Goal: Contribute content: Add original content to the website for others to see

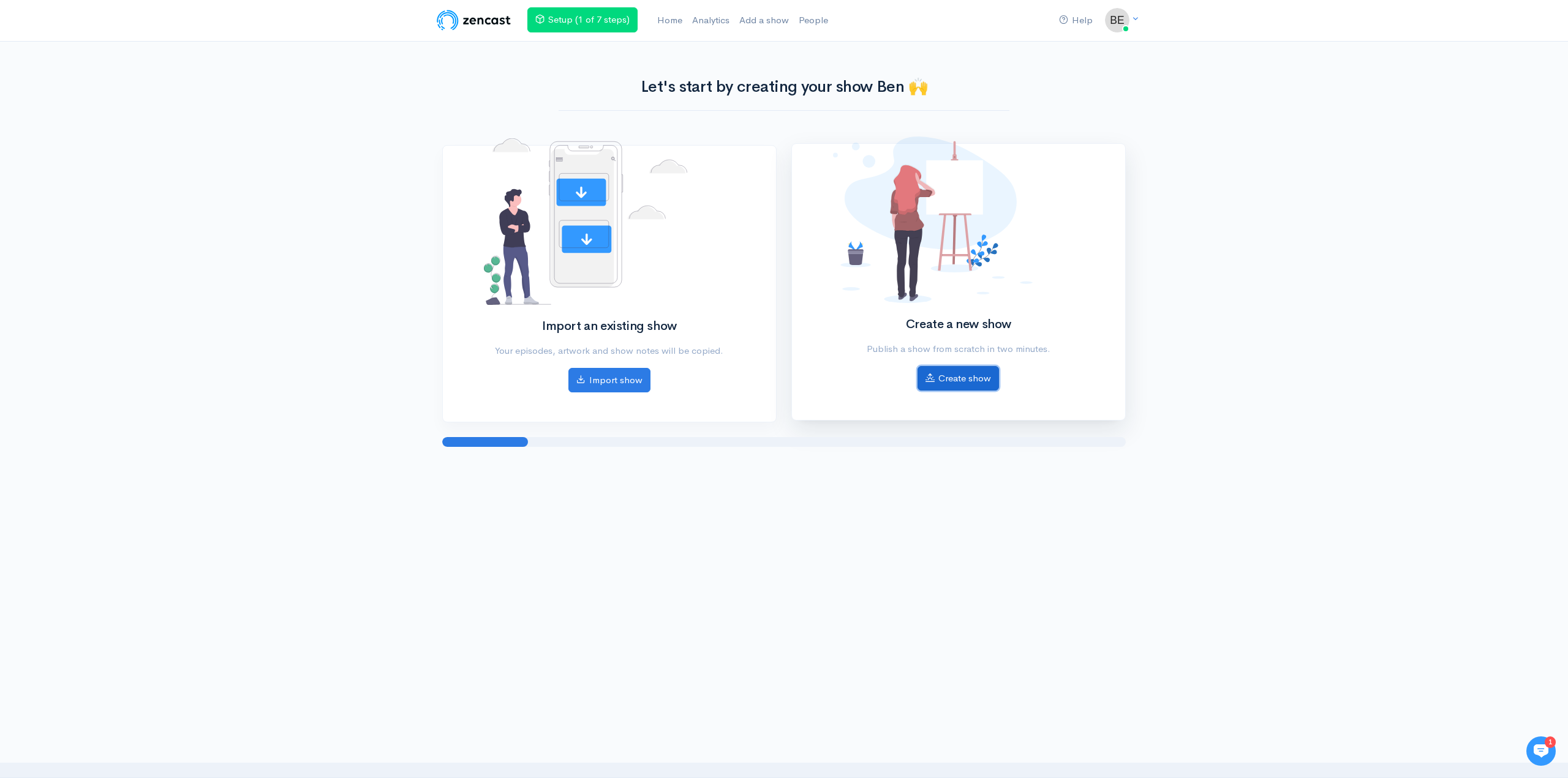
click at [971, 384] on link "Create show" at bounding box center [958, 378] width 81 height 25
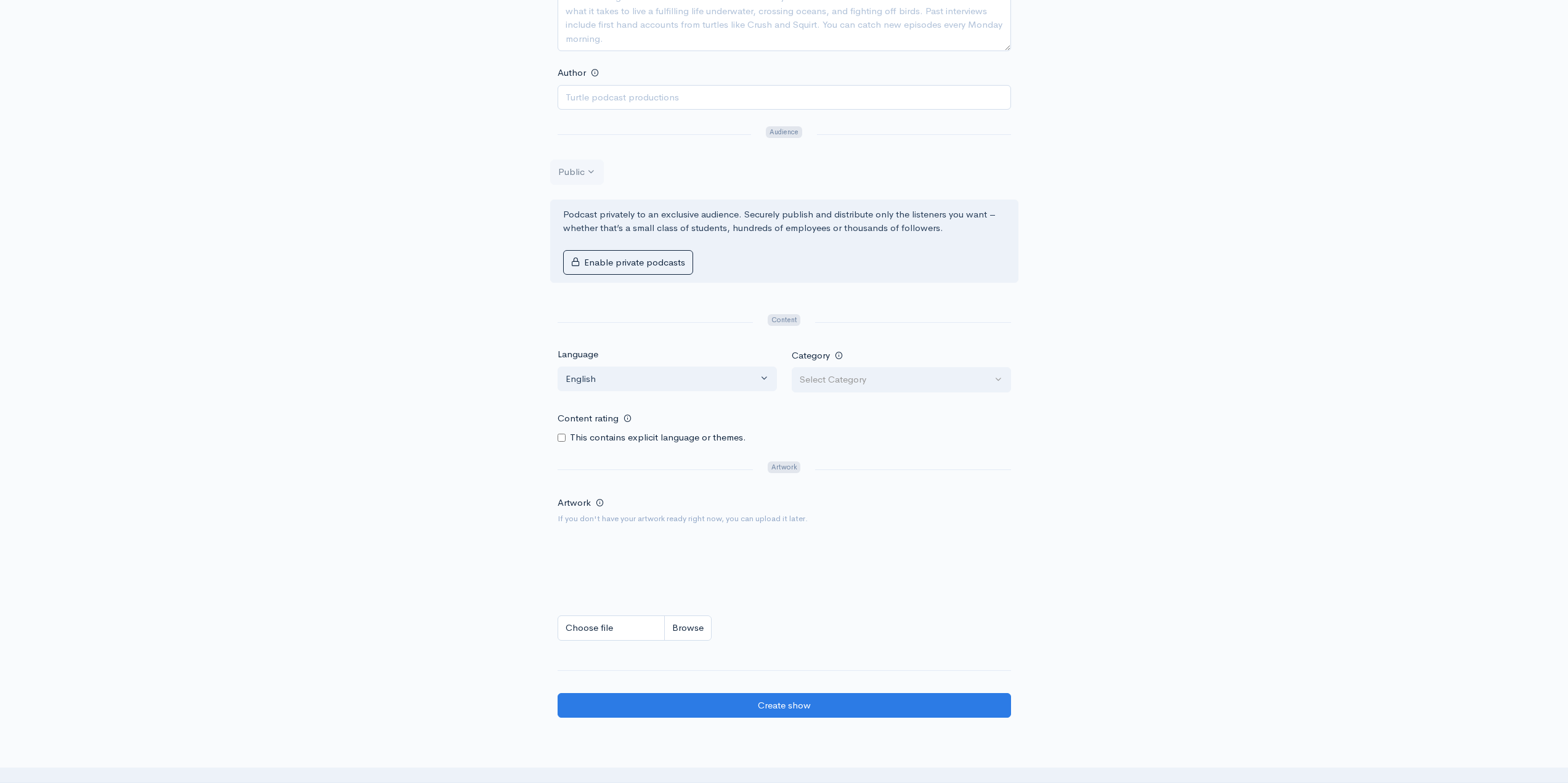
scroll to position [369, 0]
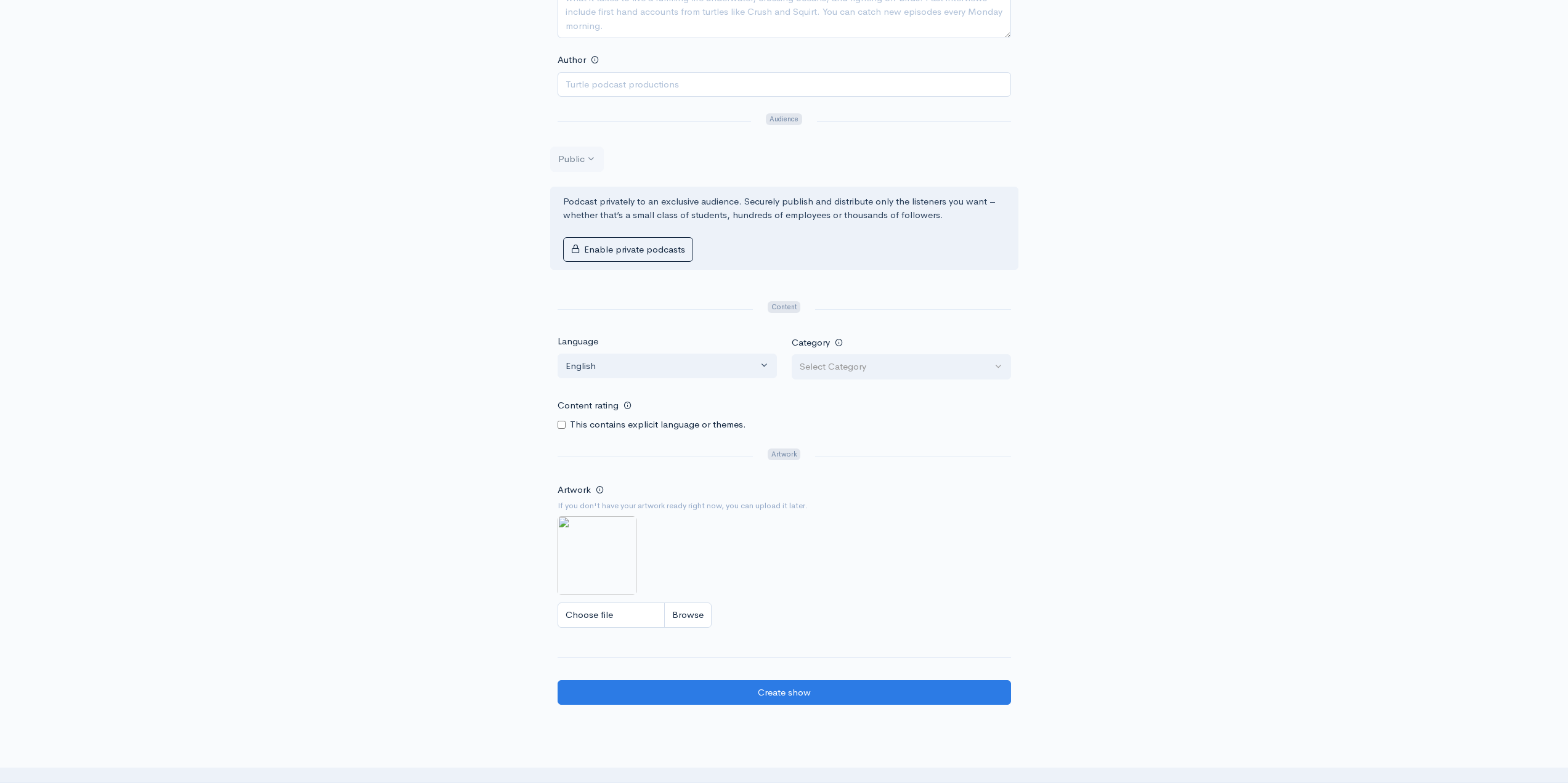
click at [874, 379] on form "Title The name of your podcast (a collection of episodes). Each episode will ha…" at bounding box center [784, 276] width 453 height 858
click at [871, 363] on div "Select Category" at bounding box center [895, 367] width 192 height 14
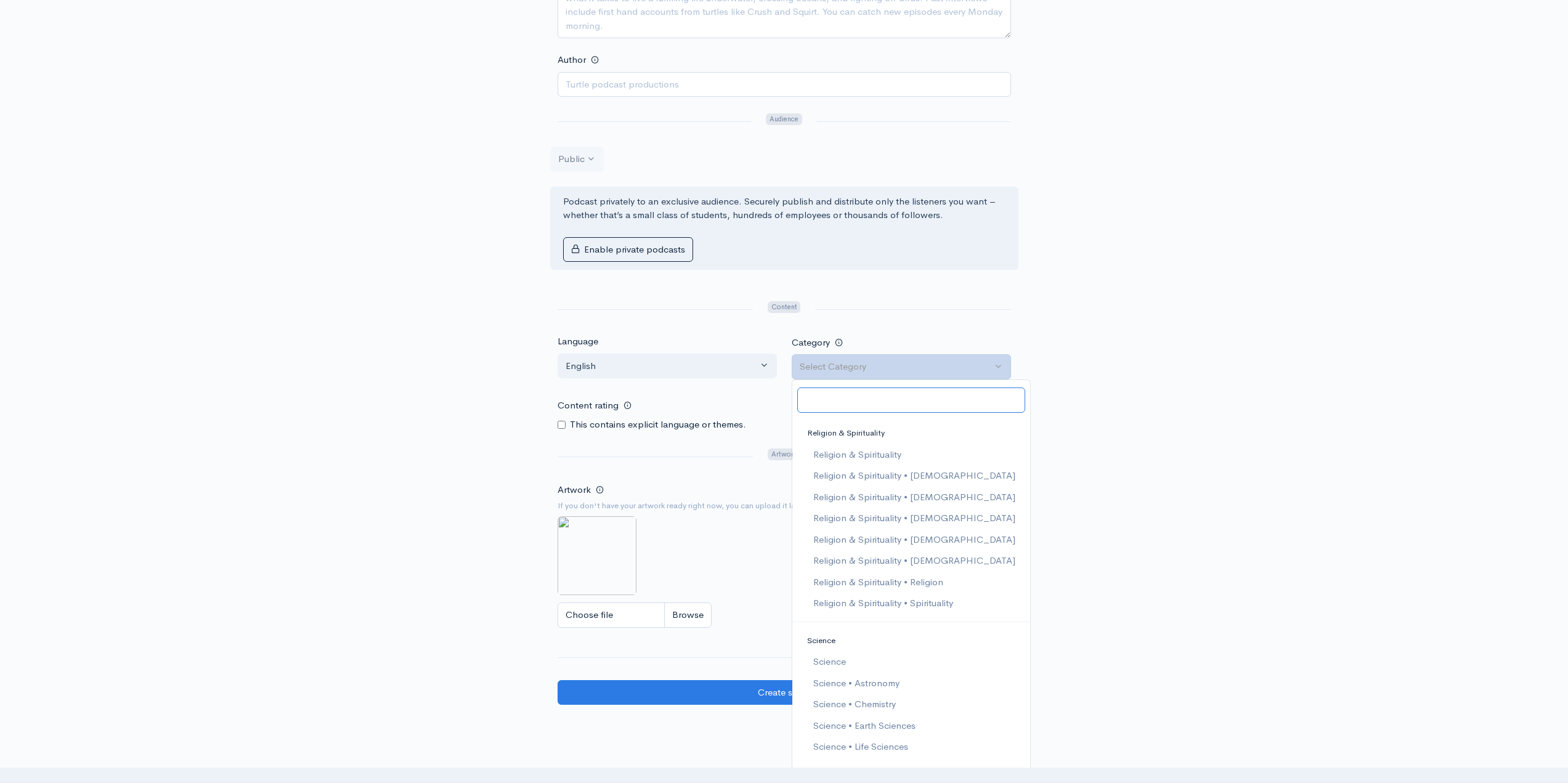
scroll to position [1803, 0]
click at [931, 501] on span "Religion & Spirituality • [DEMOGRAPHIC_DATA]" at bounding box center [913, 498] width 202 height 14
select select "Religion & Spirituality > [DEMOGRAPHIC_DATA]"
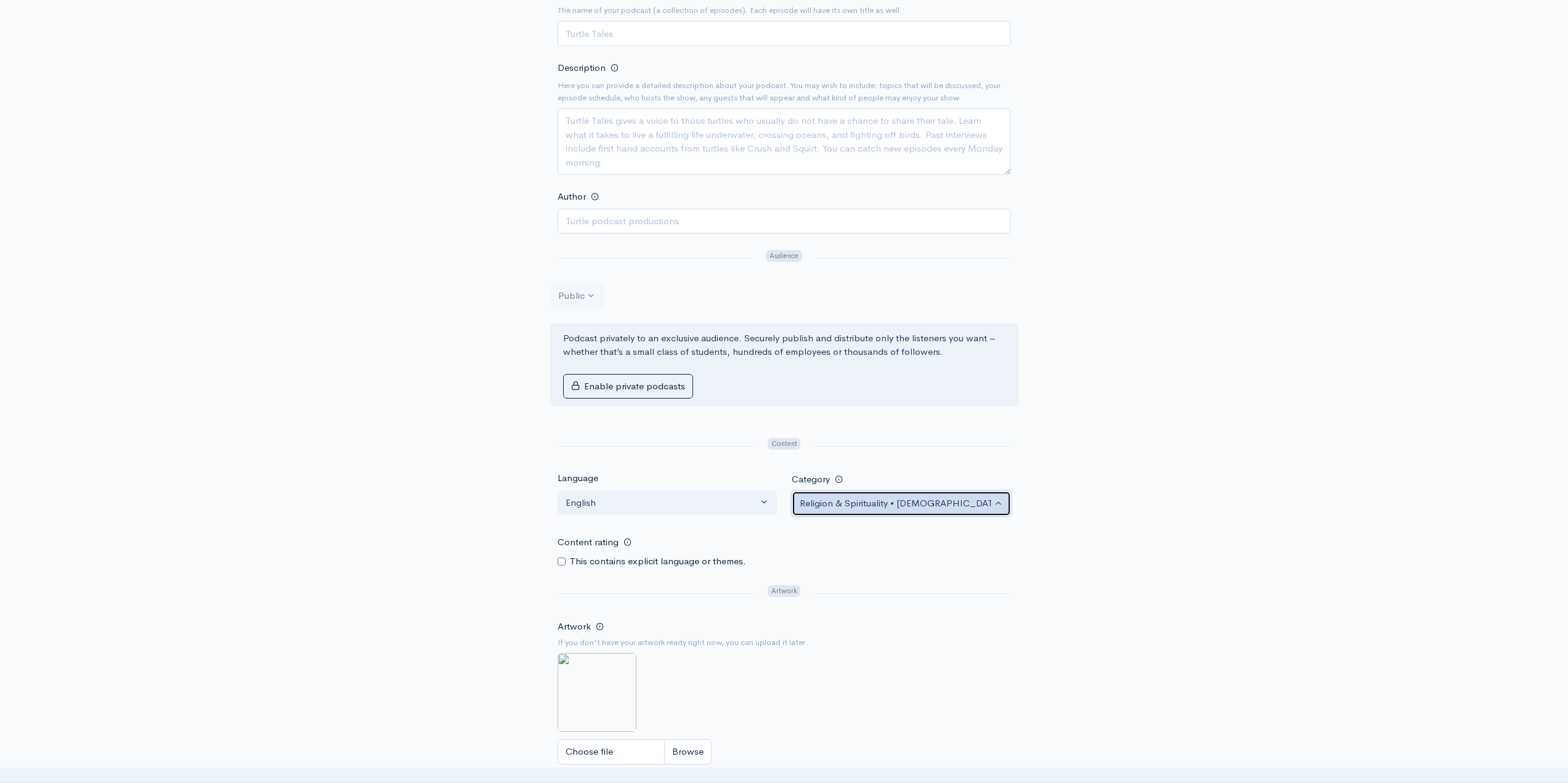
scroll to position [185, 0]
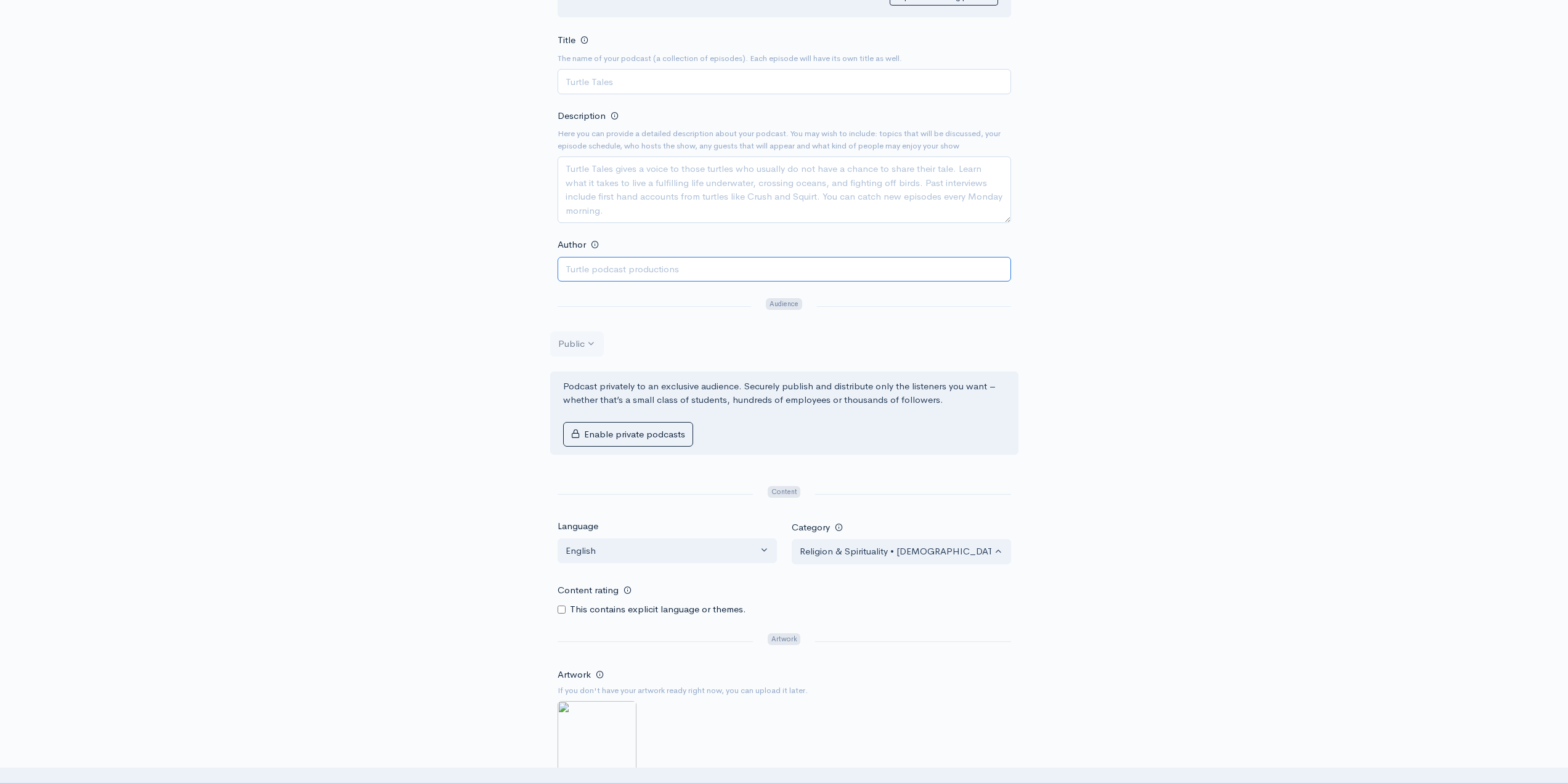
click at [633, 274] on input "Author" at bounding box center [784, 270] width 453 height 25
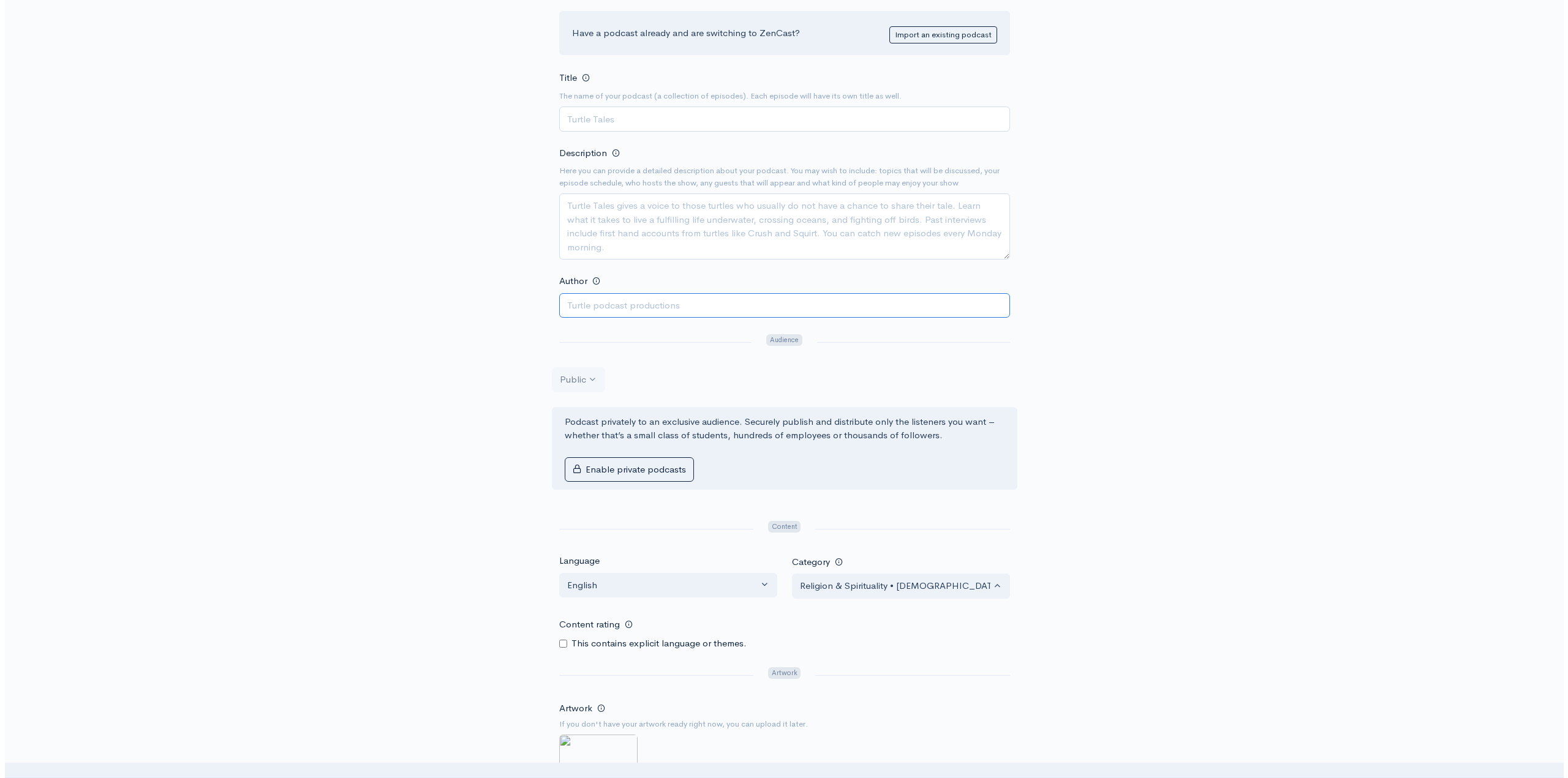
scroll to position [0, 0]
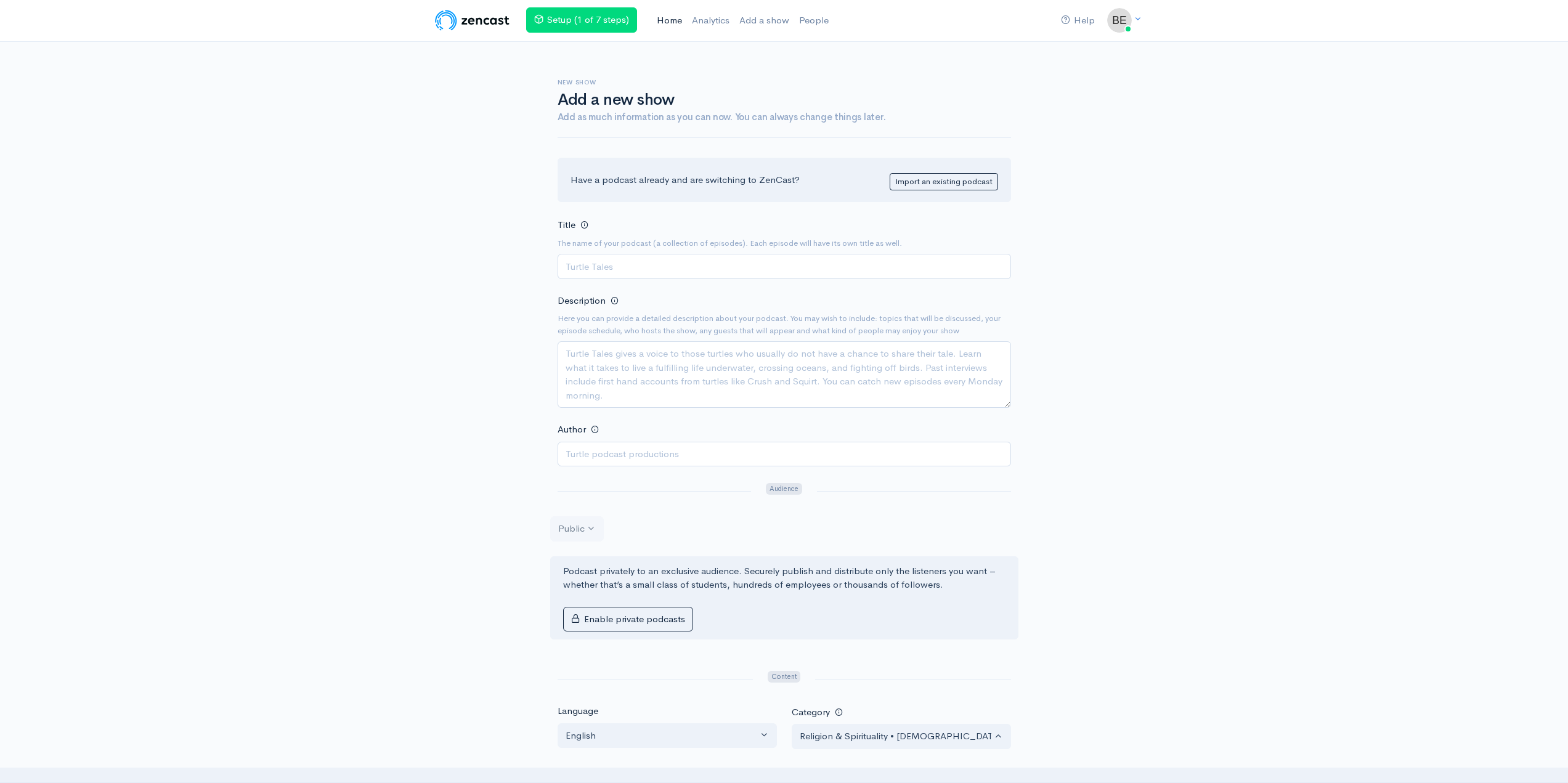
click at [675, 19] on link "Home" at bounding box center [669, 21] width 35 height 27
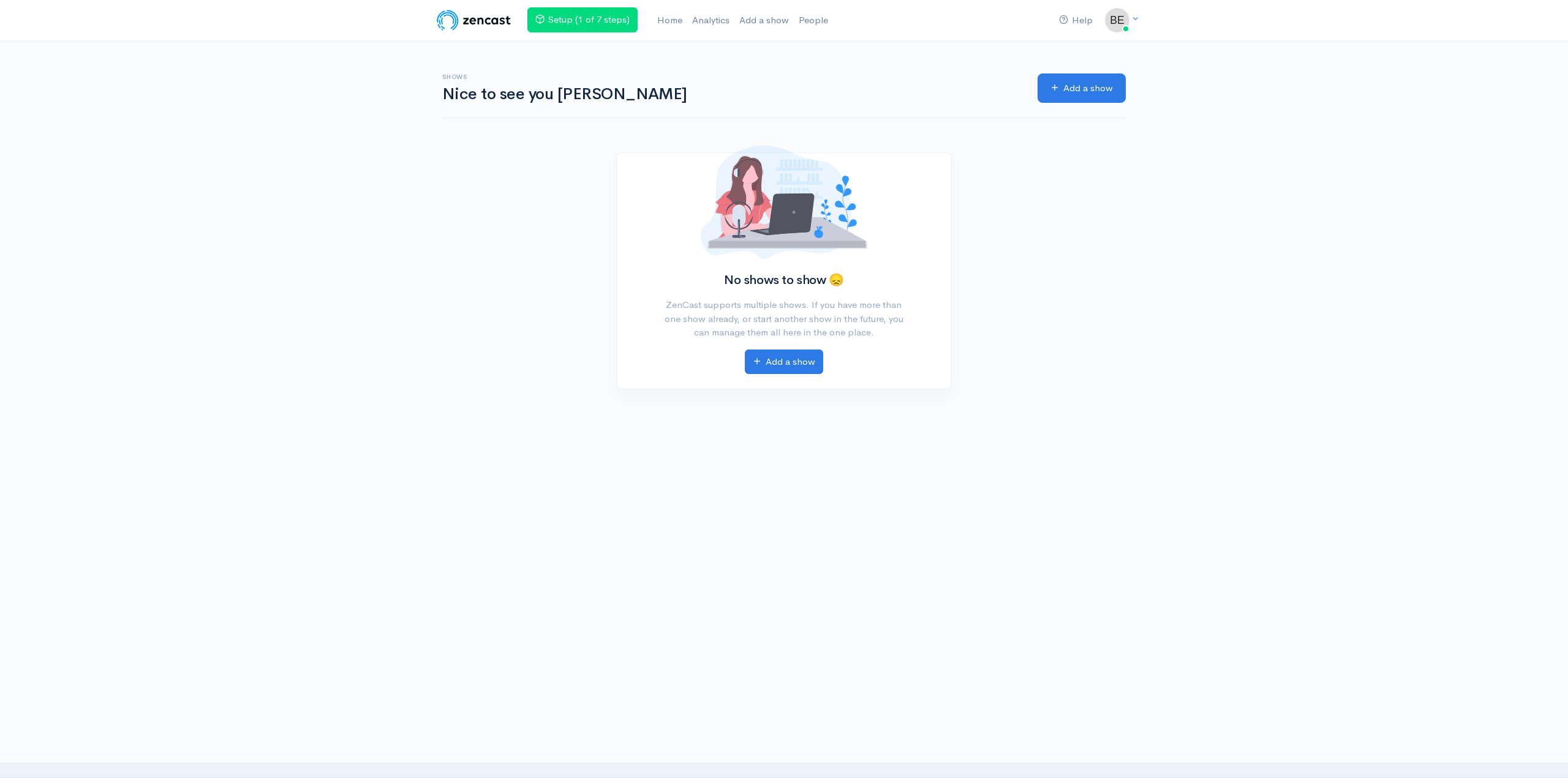
click at [1070, 226] on div "No shows to show 😞 ZenCast supports multiple shows. If you have more than one s…" at bounding box center [783, 278] width 698 height 251
